Goal: Task Accomplishment & Management: Use online tool/utility

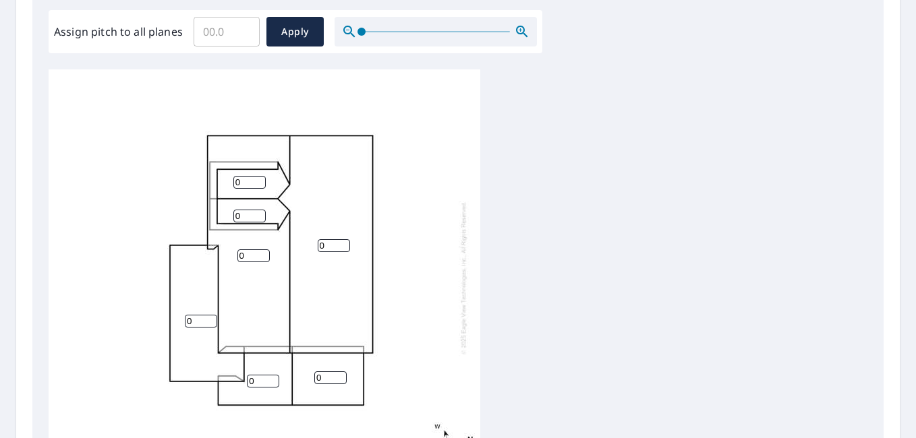
scroll to position [472, 0]
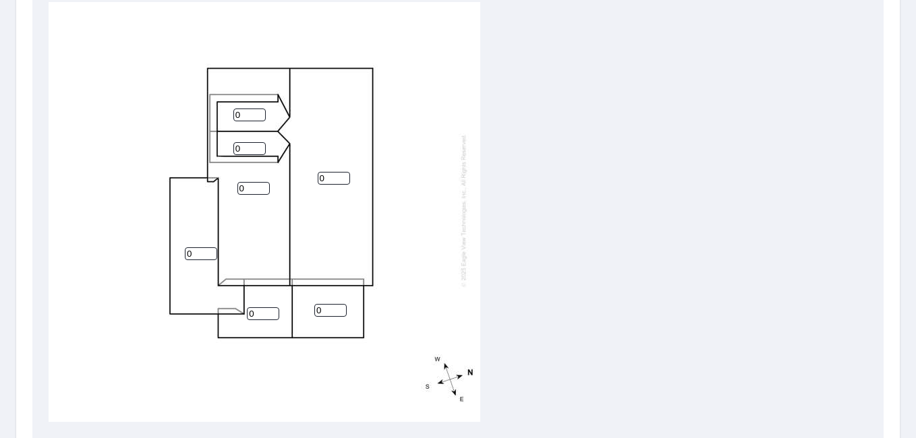
click at [326, 172] on input "0" at bounding box center [334, 178] width 32 height 13
type input "8"
type input "1"
click at [257, 182] on input "1" at bounding box center [253, 188] width 32 height 13
type input "8"
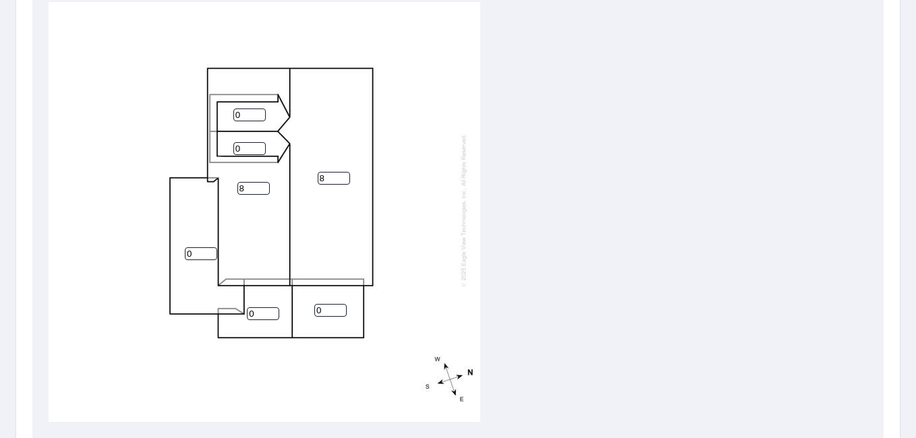
click at [247, 109] on input "0" at bounding box center [249, 115] width 32 height 13
type input "4"
click at [244, 142] on input "0" at bounding box center [249, 148] width 32 height 13
type input "4"
click at [262, 307] on input "0" at bounding box center [263, 313] width 32 height 13
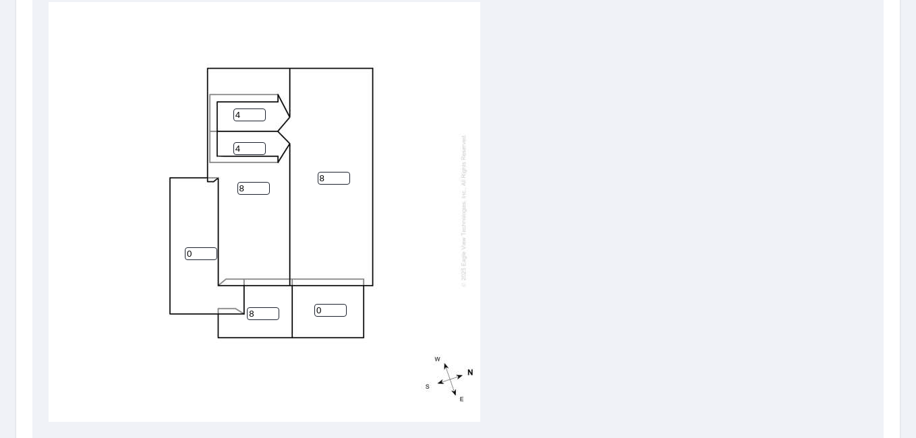
type input "8"
click at [332, 304] on input "0" at bounding box center [330, 310] width 32 height 13
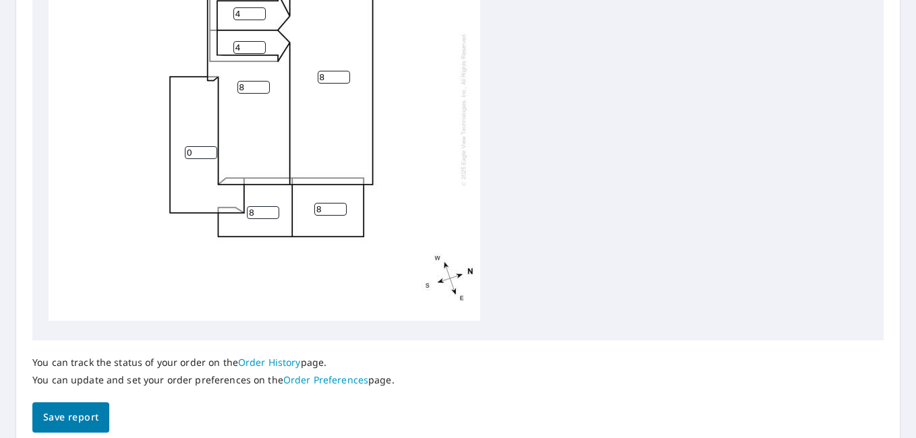
scroll to position [629, 0]
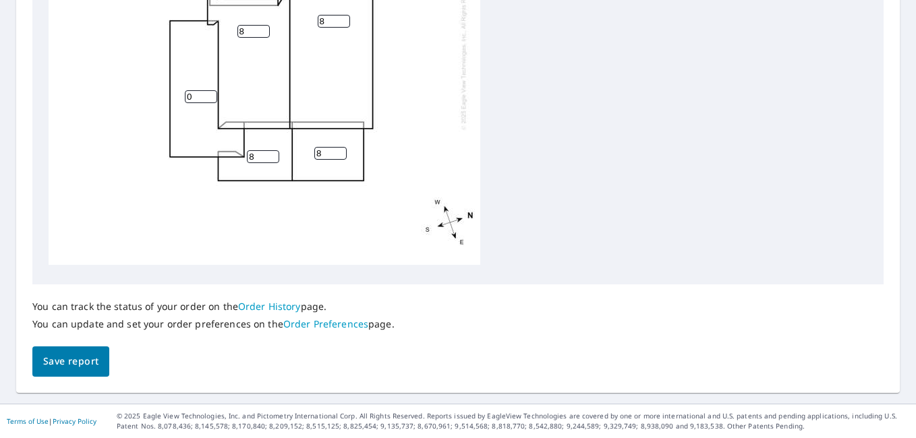
type input "8"
click at [63, 367] on span "Save report" at bounding box center [70, 361] width 55 height 17
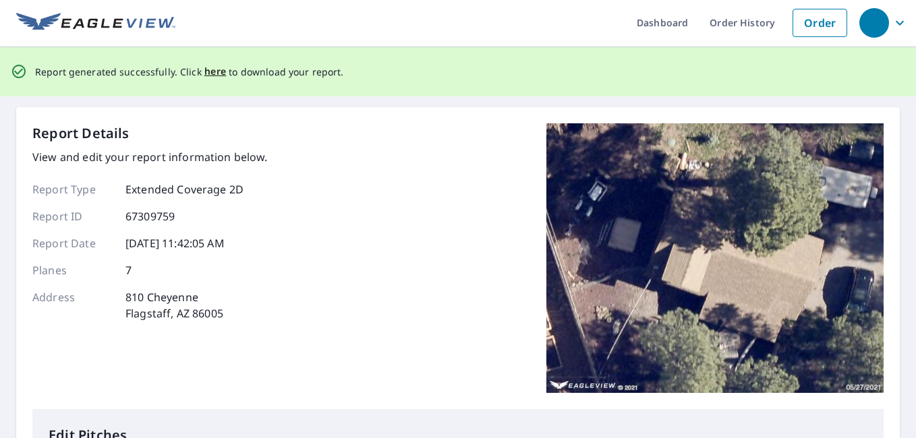
scroll to position [0, 0]
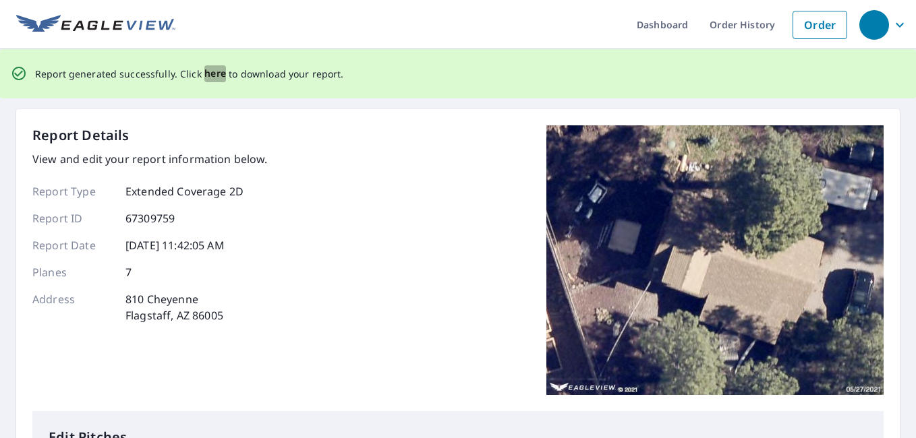
click at [211, 69] on span "here" at bounding box center [215, 73] width 22 height 17
